Goal: Information Seeking & Learning: Learn about a topic

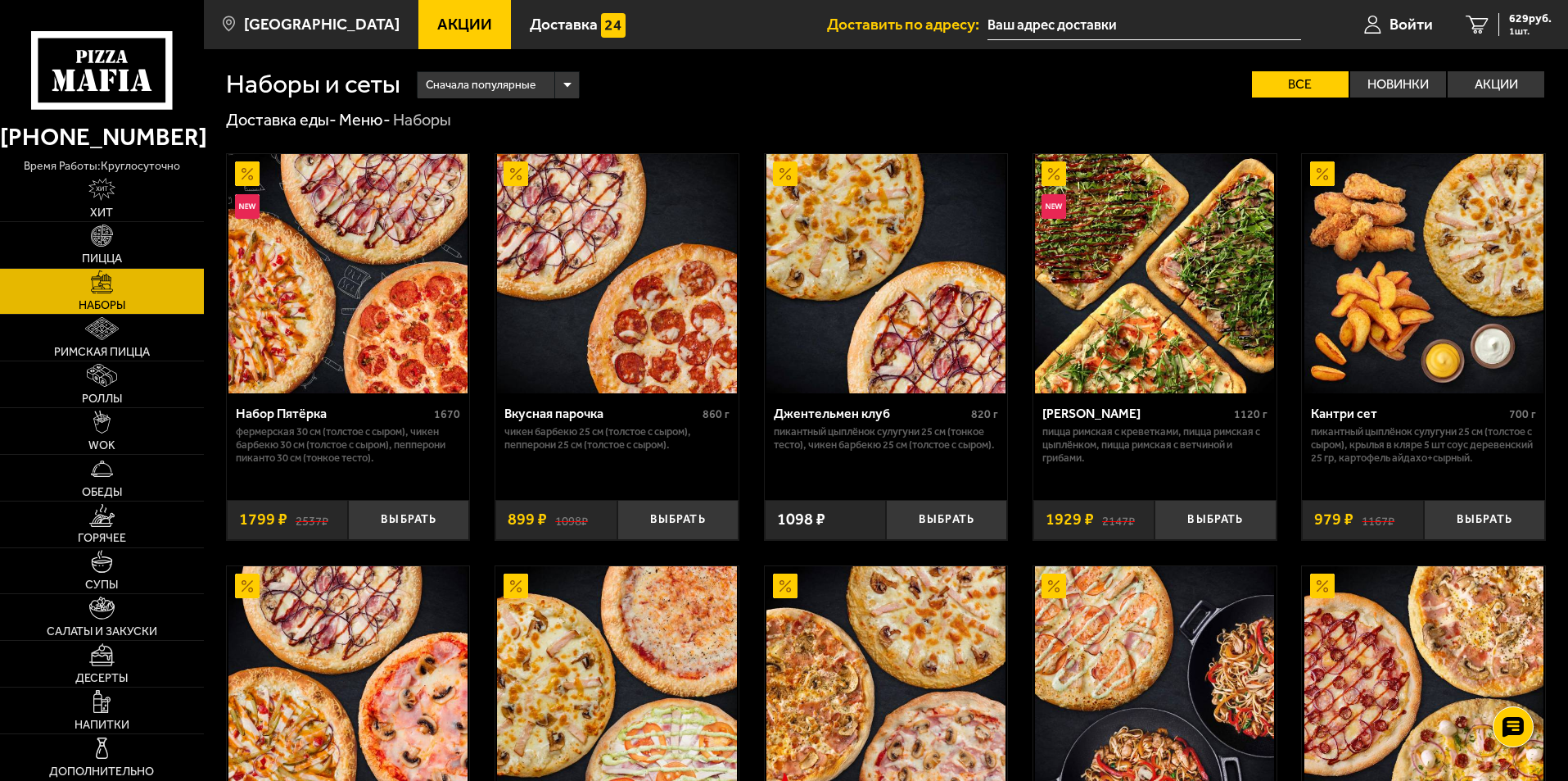
click at [437, 23] on span "Акции" at bounding box center [465, 24] width 55 height 16
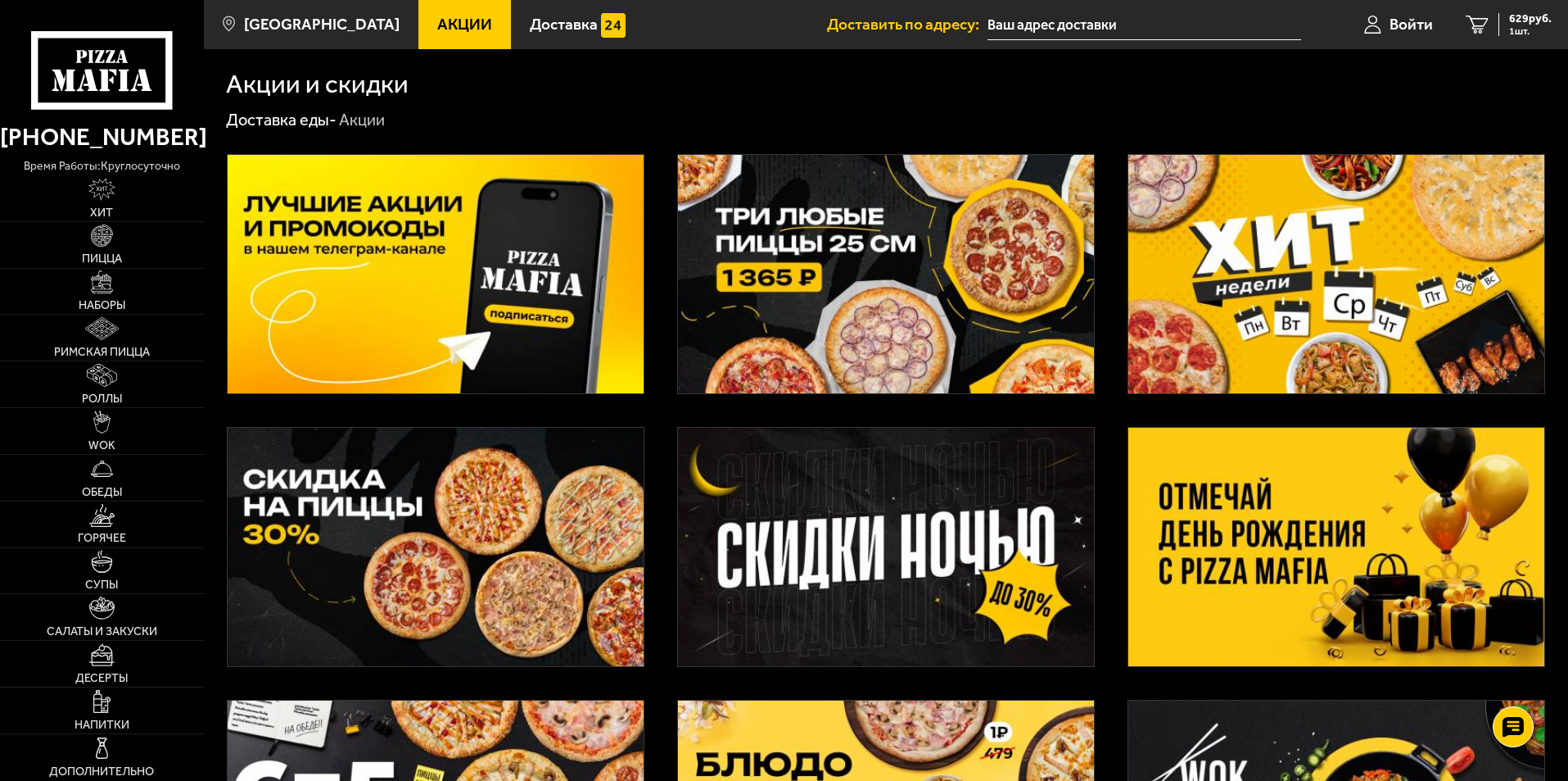
click at [961, 295] on img at bounding box center [886, 274] width 416 height 239
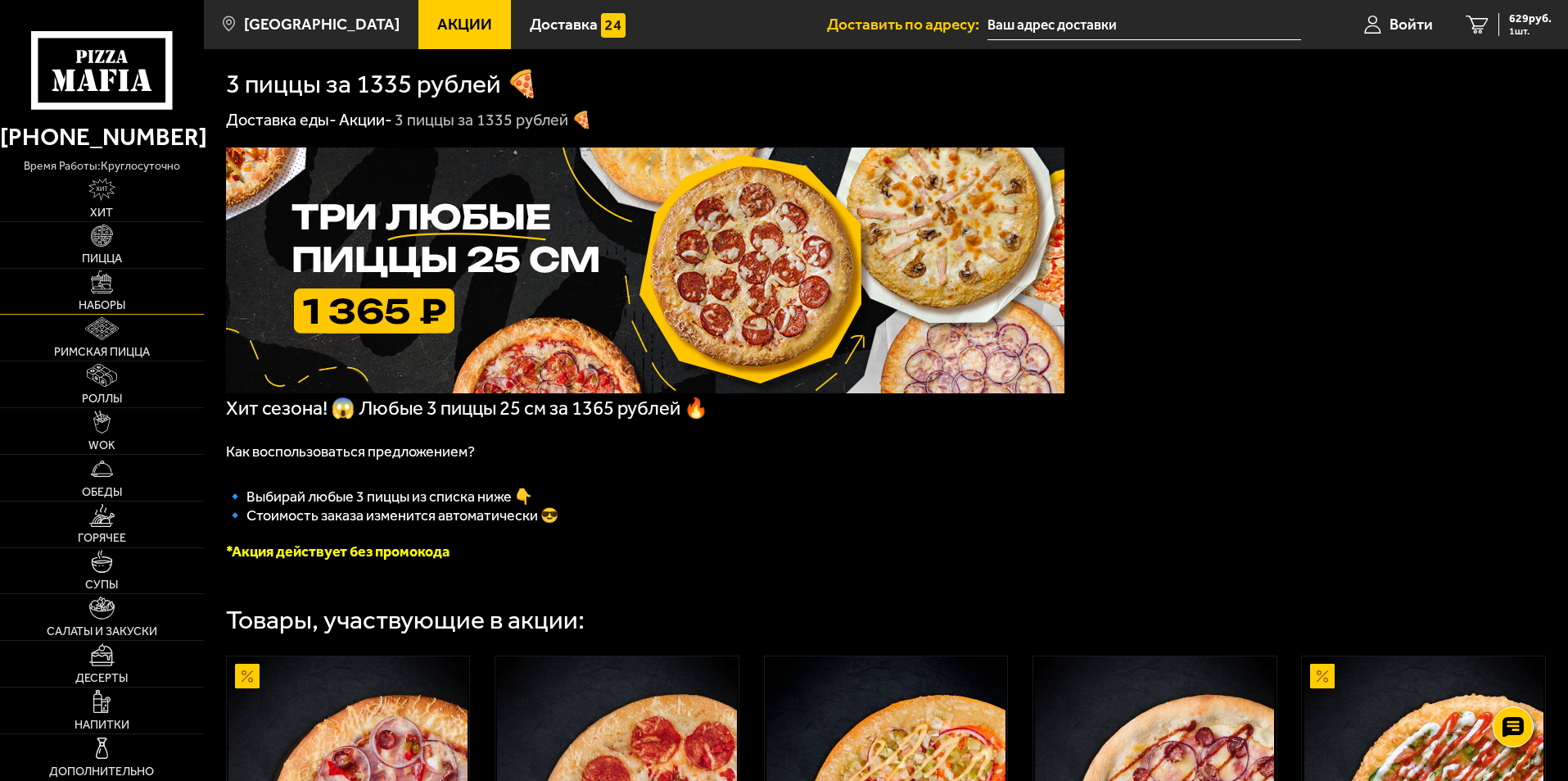
click at [112, 302] on span "Наборы" at bounding box center [102, 306] width 47 height 12
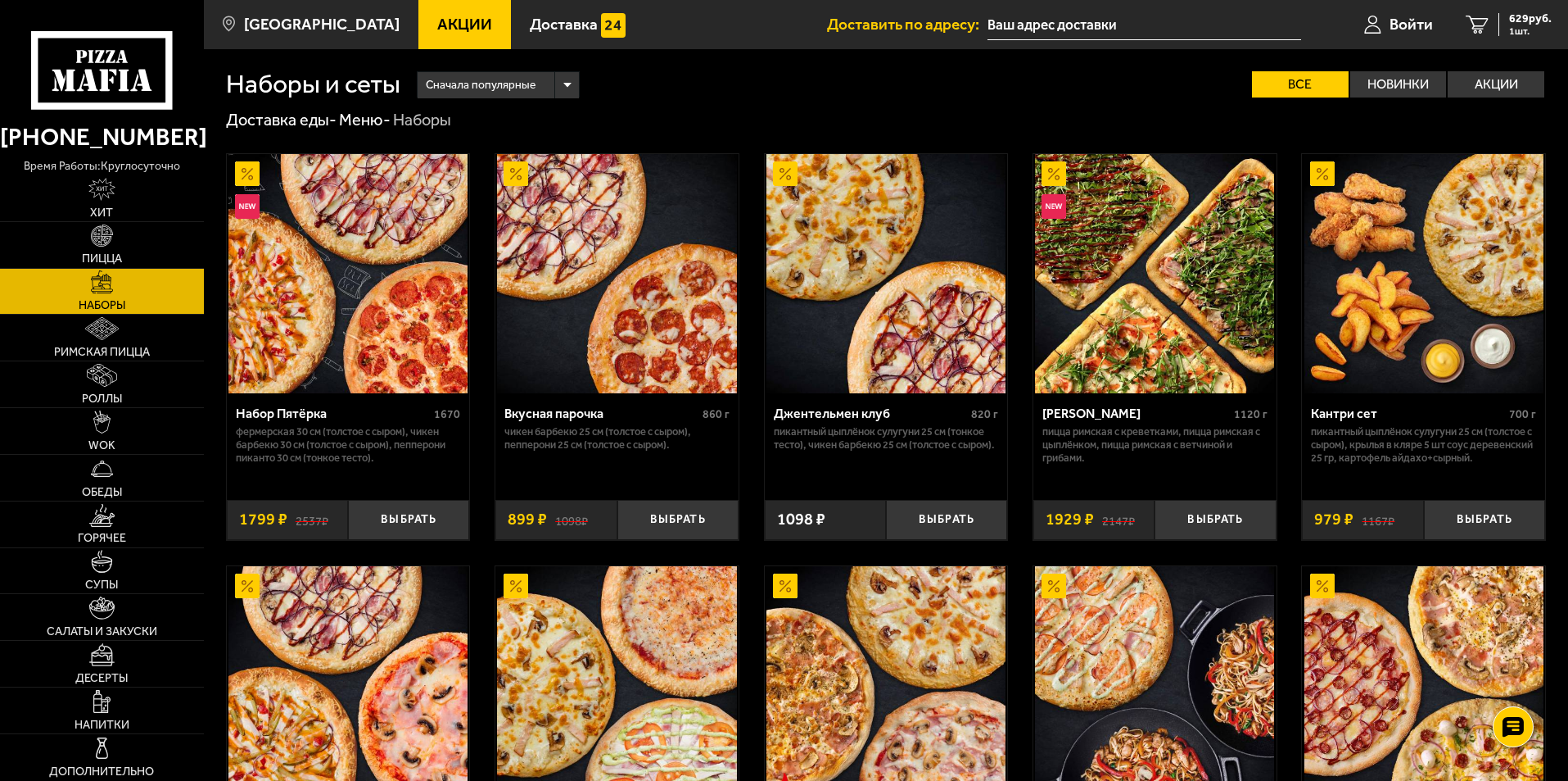
click at [436, 36] on link "Акции" at bounding box center [464, 24] width 92 height 49
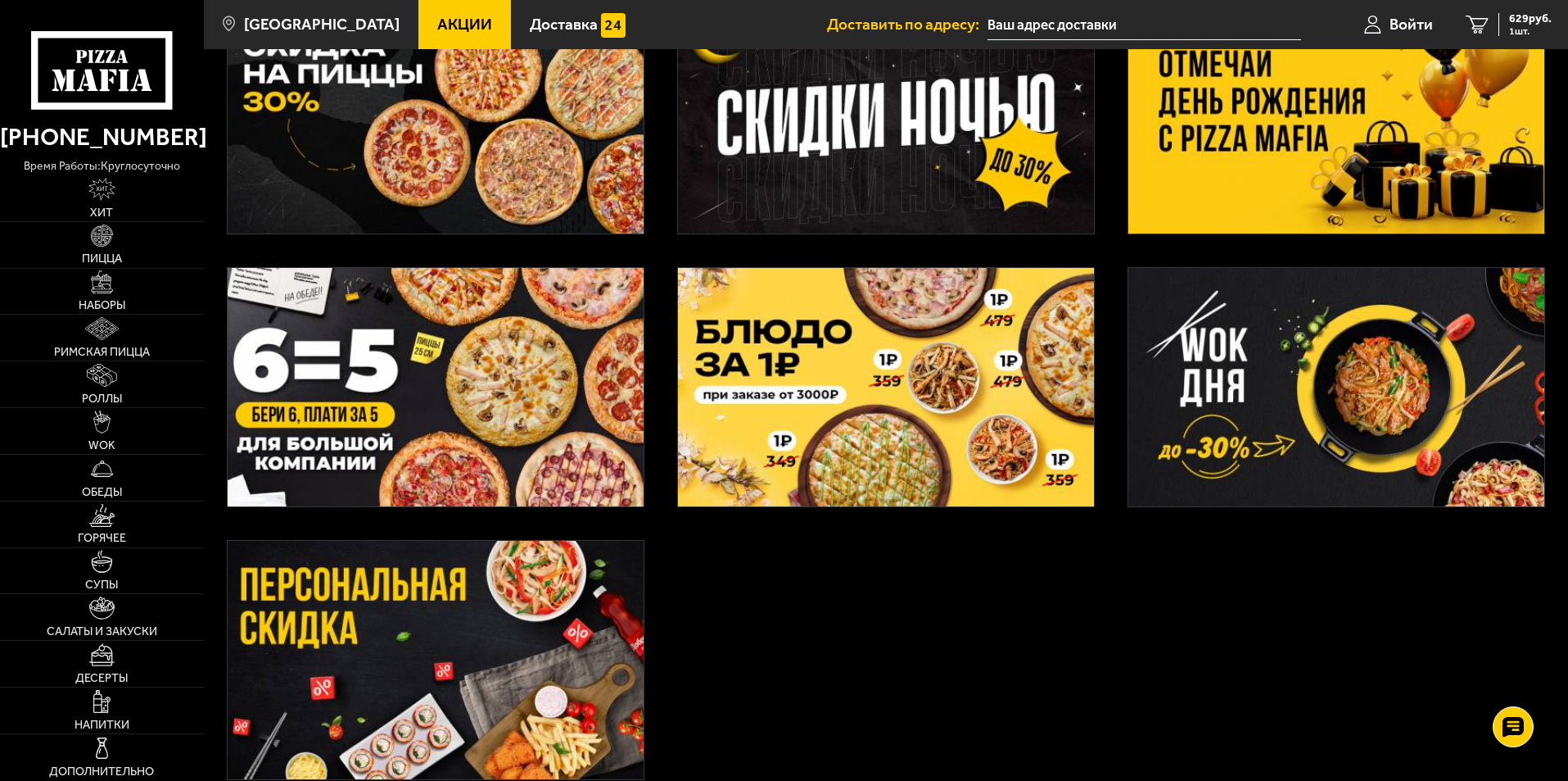
scroll to position [426, 0]
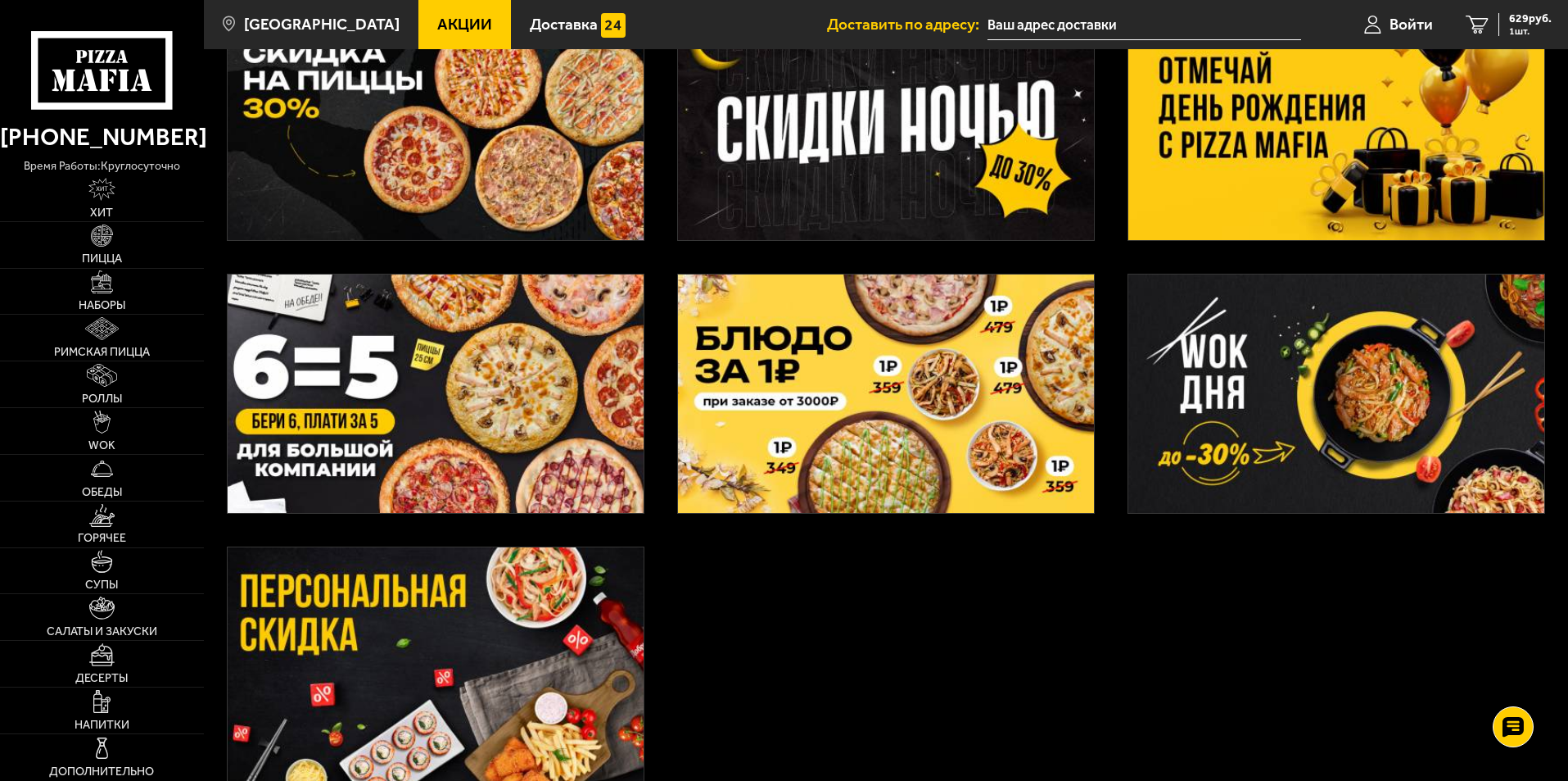
click at [515, 386] on img at bounding box center [436, 393] width 416 height 239
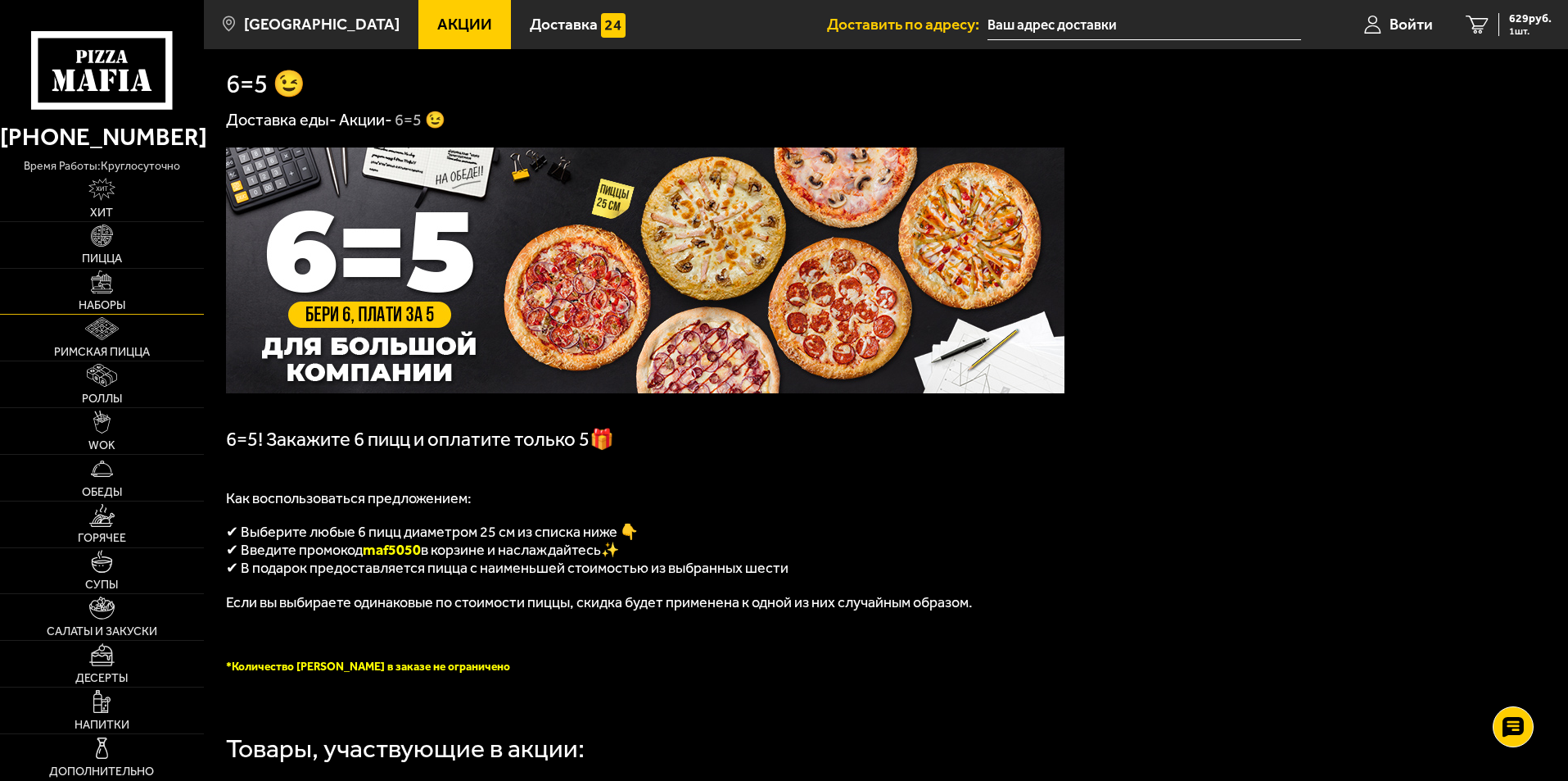
click at [116, 294] on link "Наборы" at bounding box center [101, 291] width 204 height 46
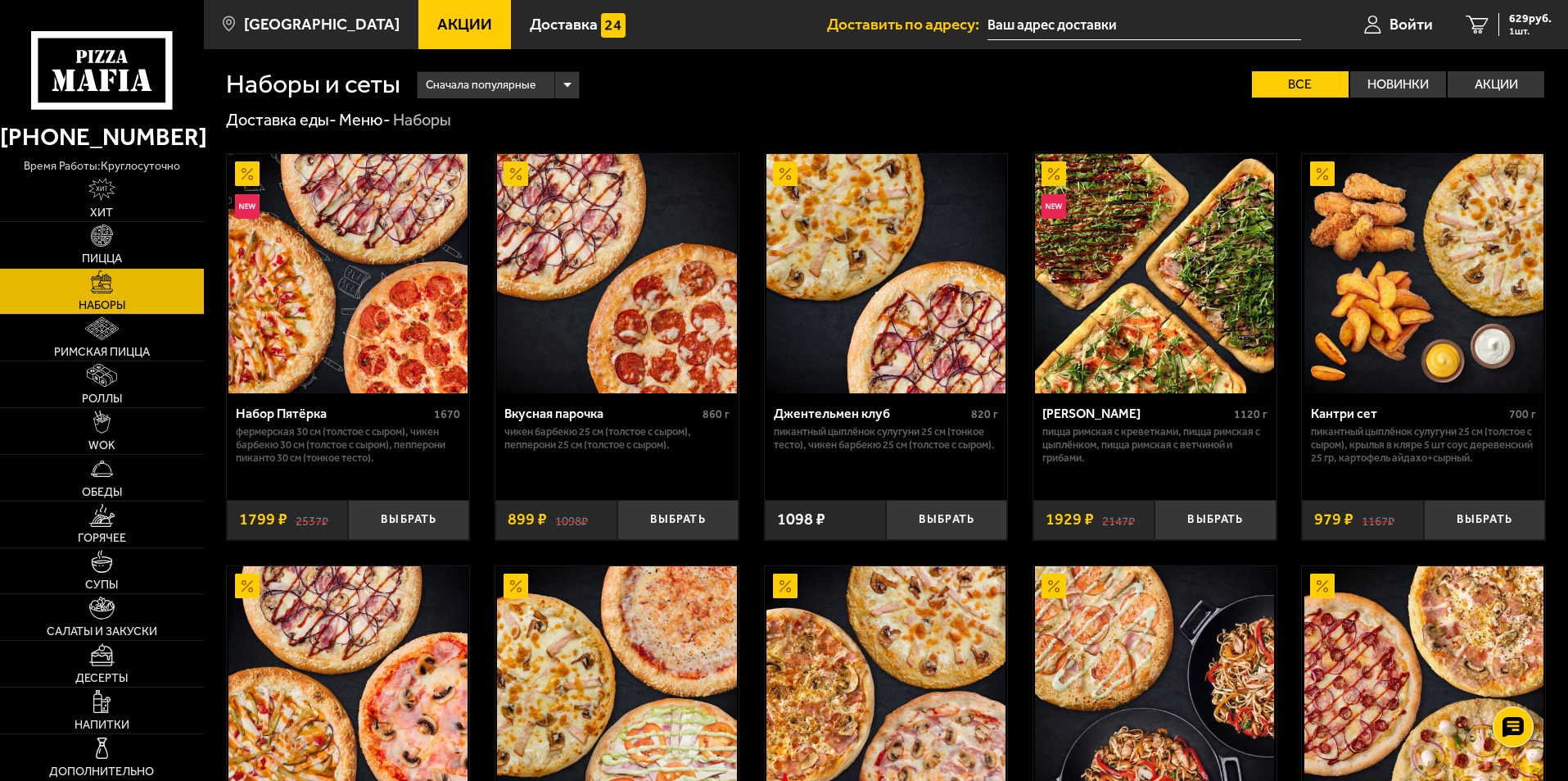
click at [454, 33] on link "Акции" at bounding box center [464, 24] width 92 height 49
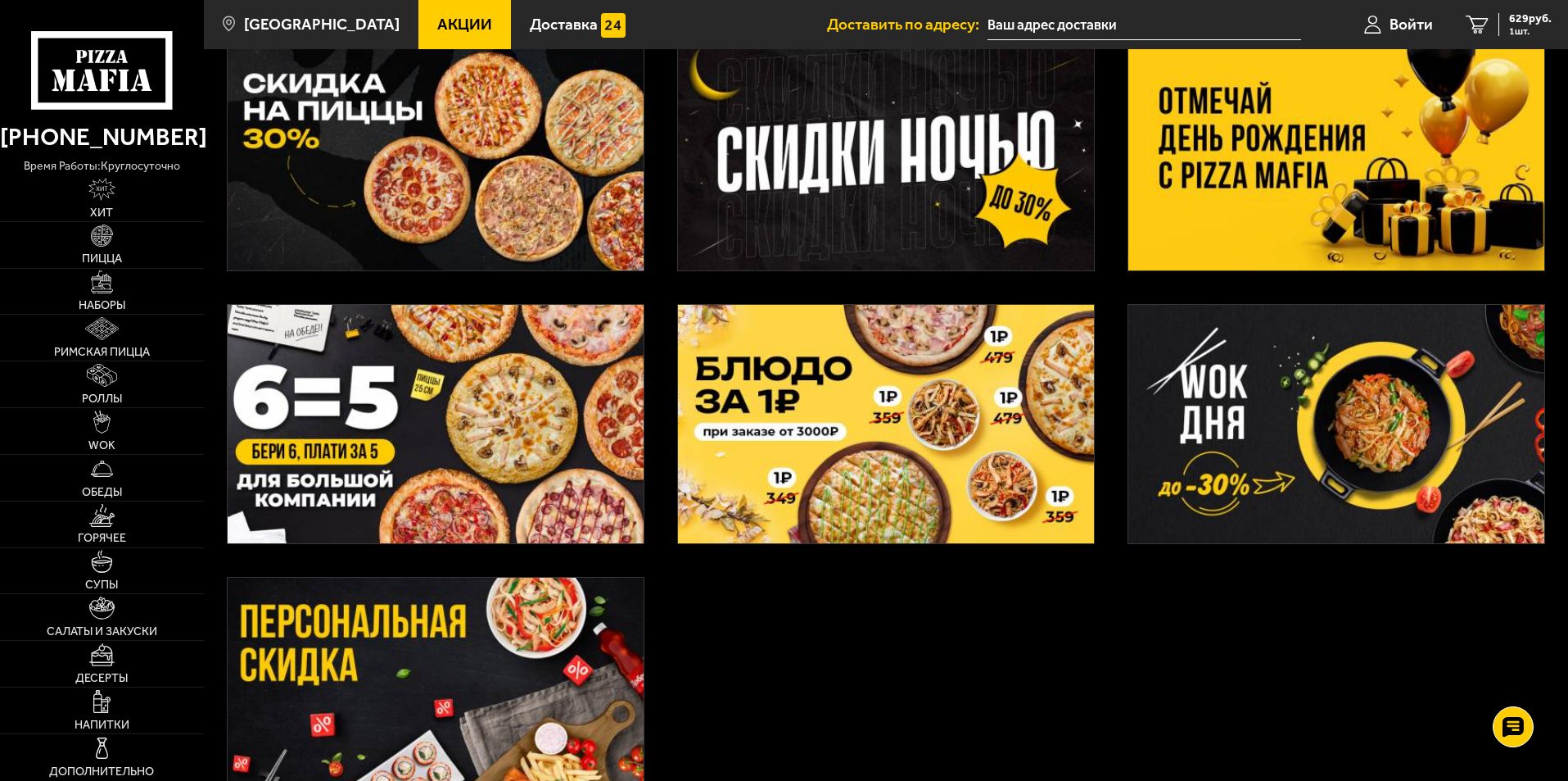
scroll to position [262, 0]
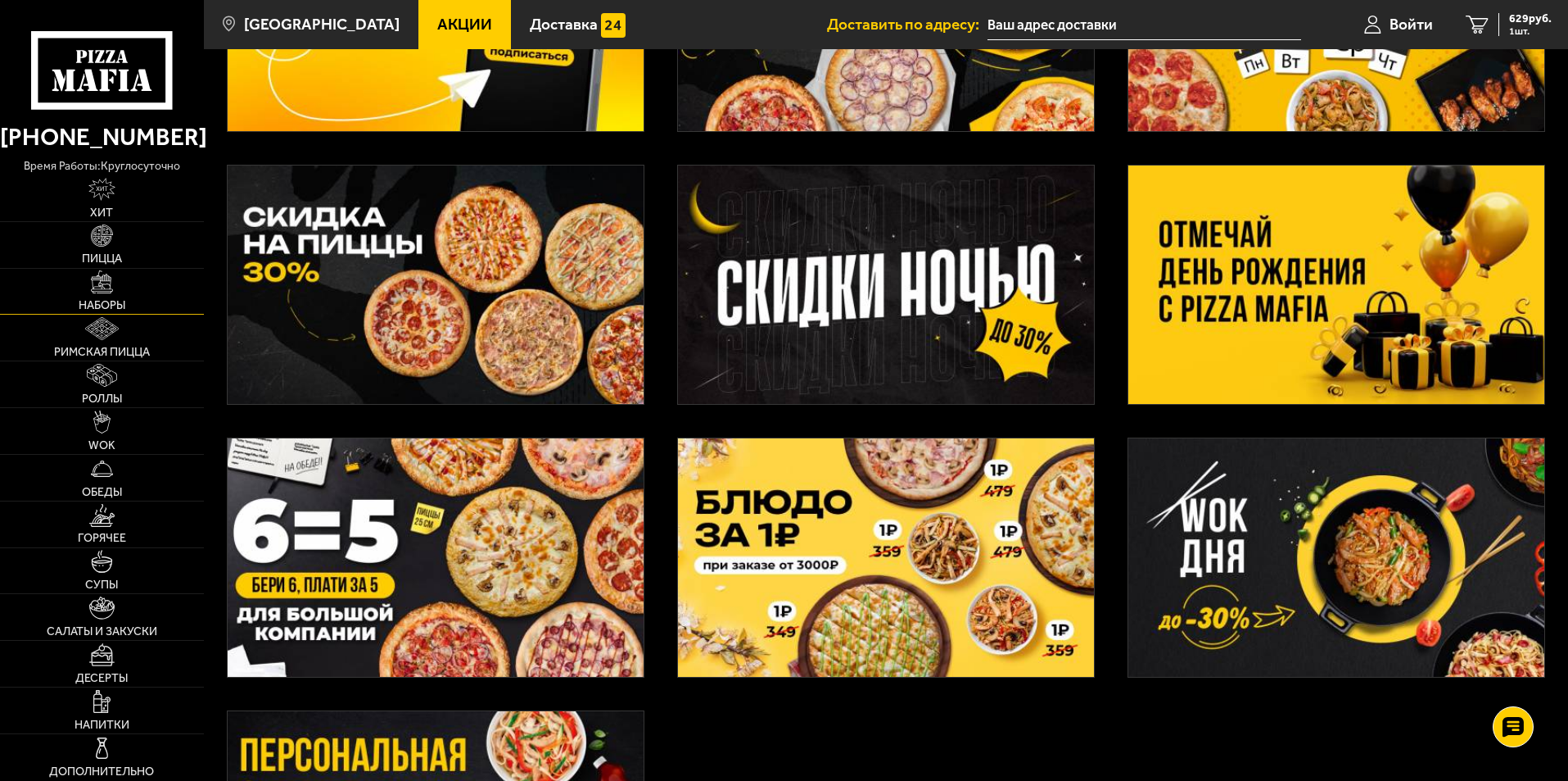
click at [110, 295] on link "Наборы" at bounding box center [101, 291] width 204 height 46
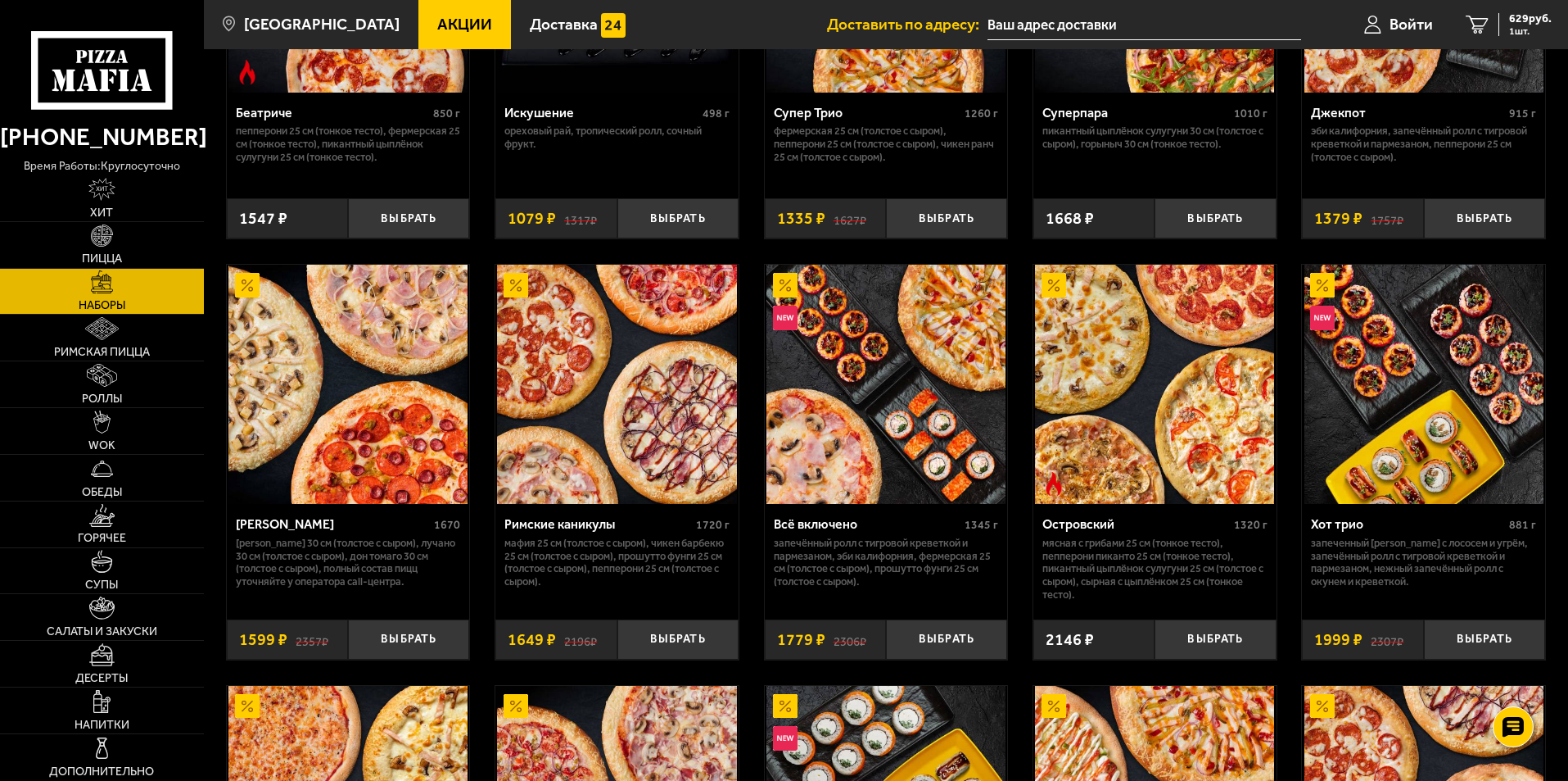
scroll to position [1147, 0]
